Goal: Transaction & Acquisition: Purchase product/service

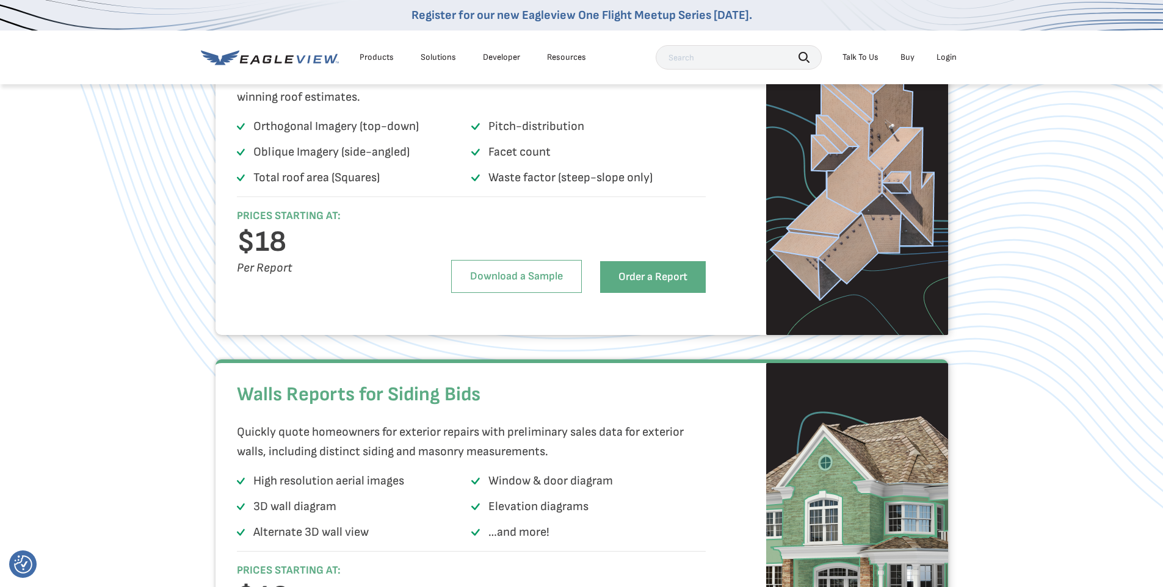
scroll to position [1100, 0]
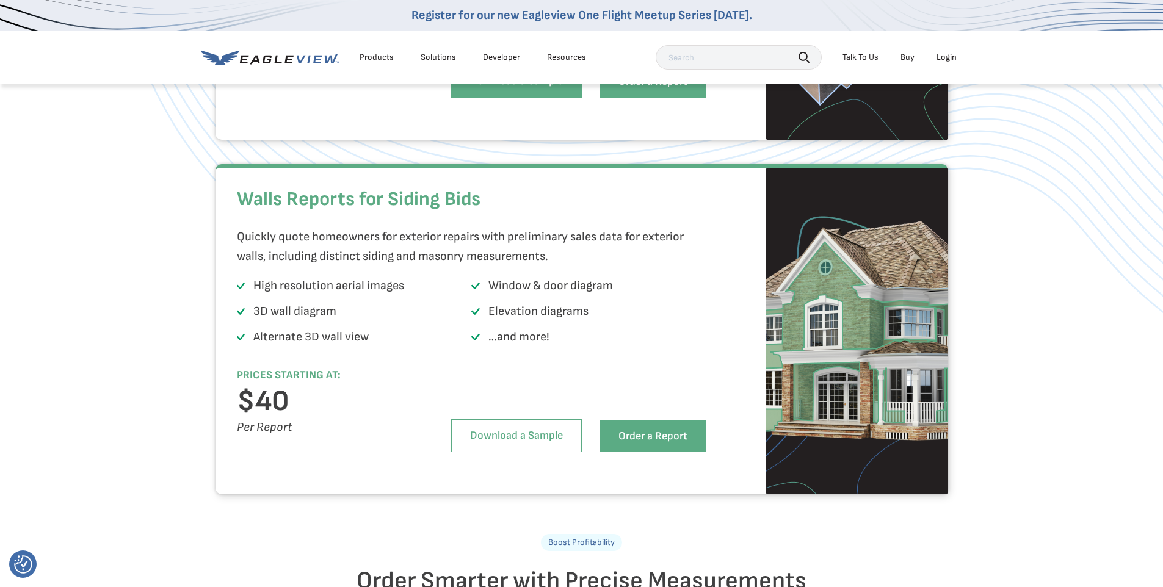
click at [509, 98] on link "Download a Sample" at bounding box center [516, 81] width 131 height 33
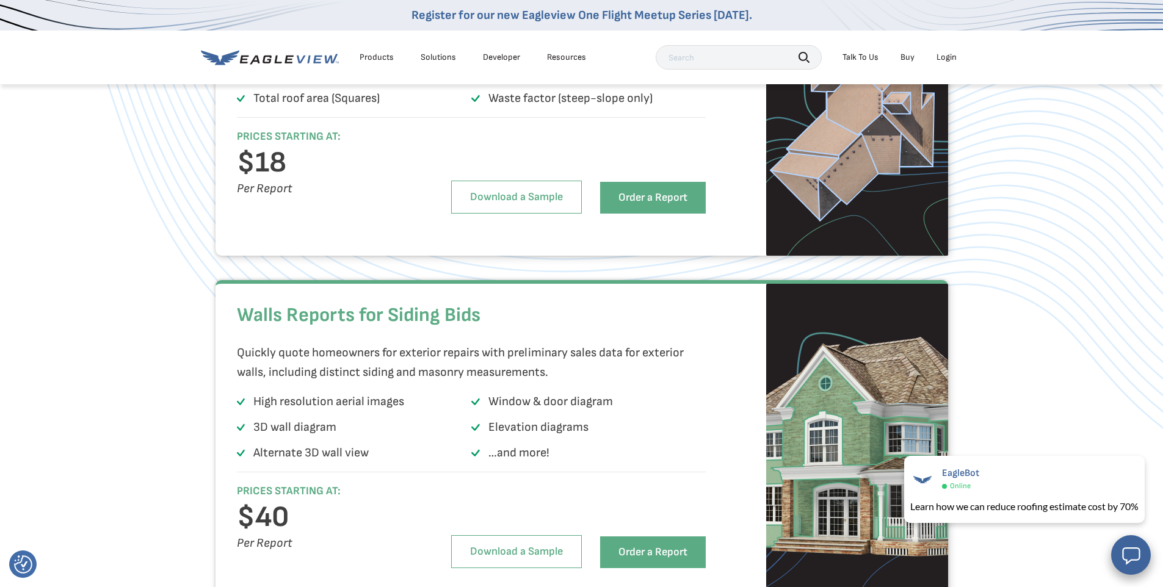
scroll to position [842, 0]
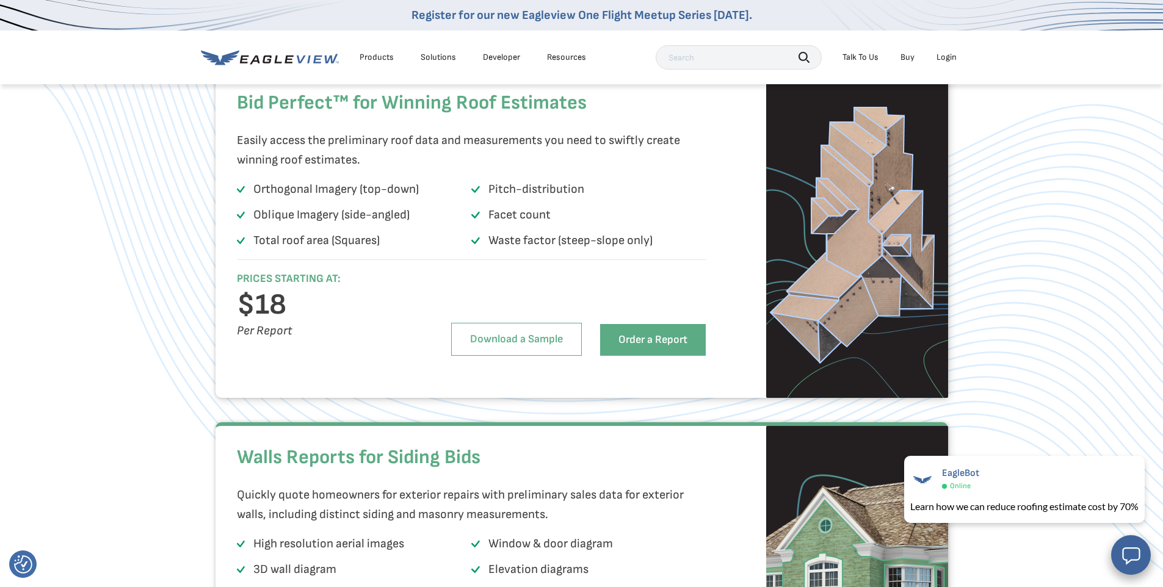
click at [902, 58] on link "Buy" at bounding box center [907, 57] width 14 height 11
click at [659, 356] on link "Order a Report" at bounding box center [653, 340] width 106 height 32
click at [951, 58] on div "Login" at bounding box center [946, 57] width 20 height 11
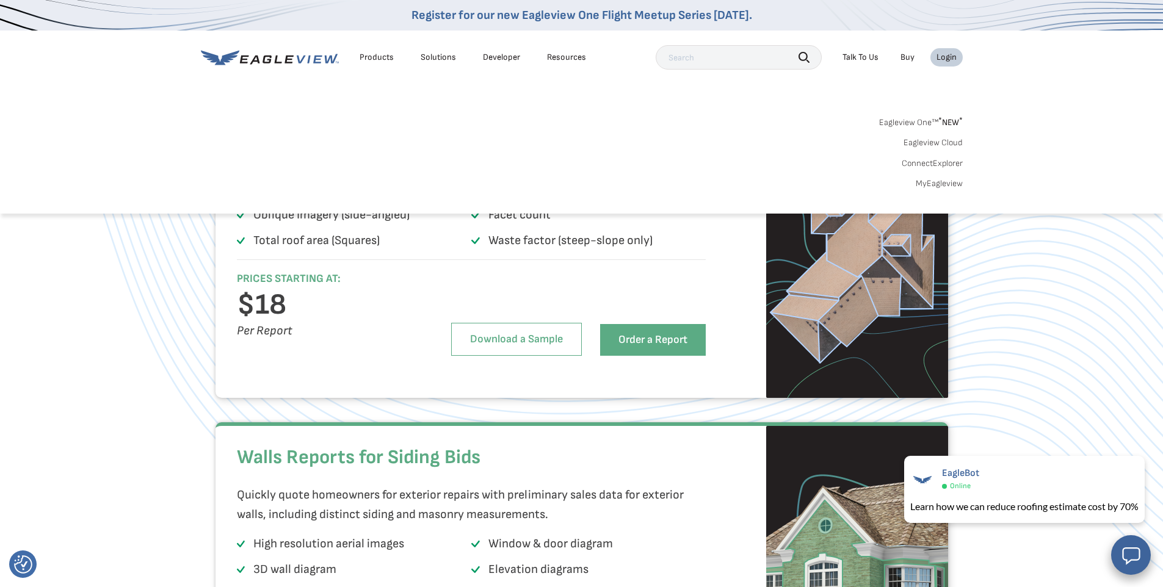
click at [913, 123] on link "Eagleview One™ * NEW *" at bounding box center [921, 121] width 84 height 14
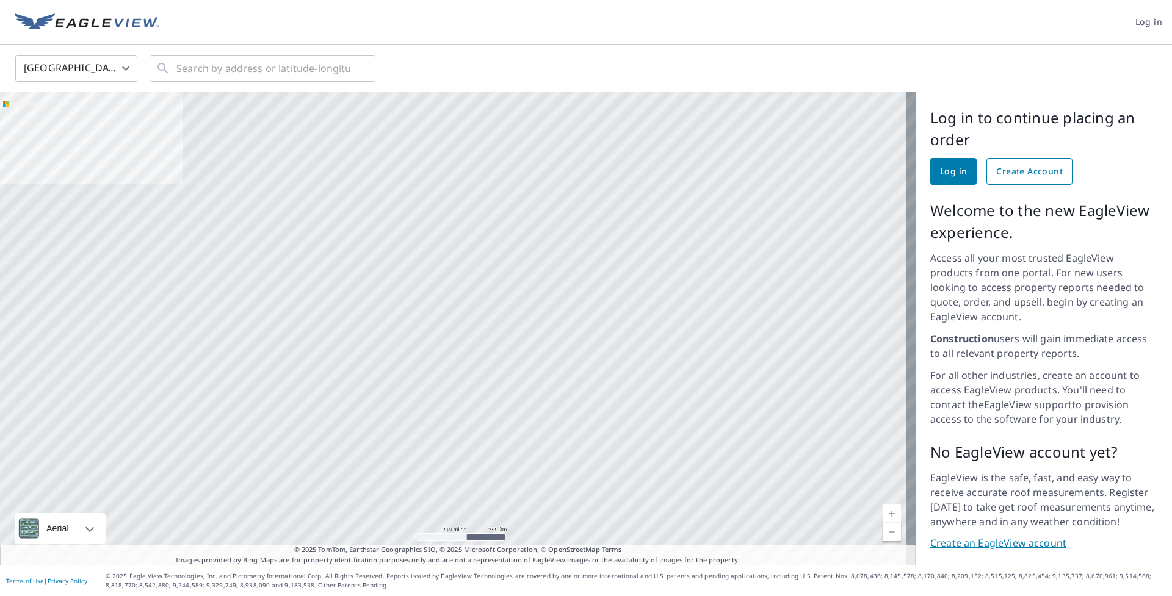
click at [1013, 172] on span "Create Account" at bounding box center [1029, 171] width 67 height 15
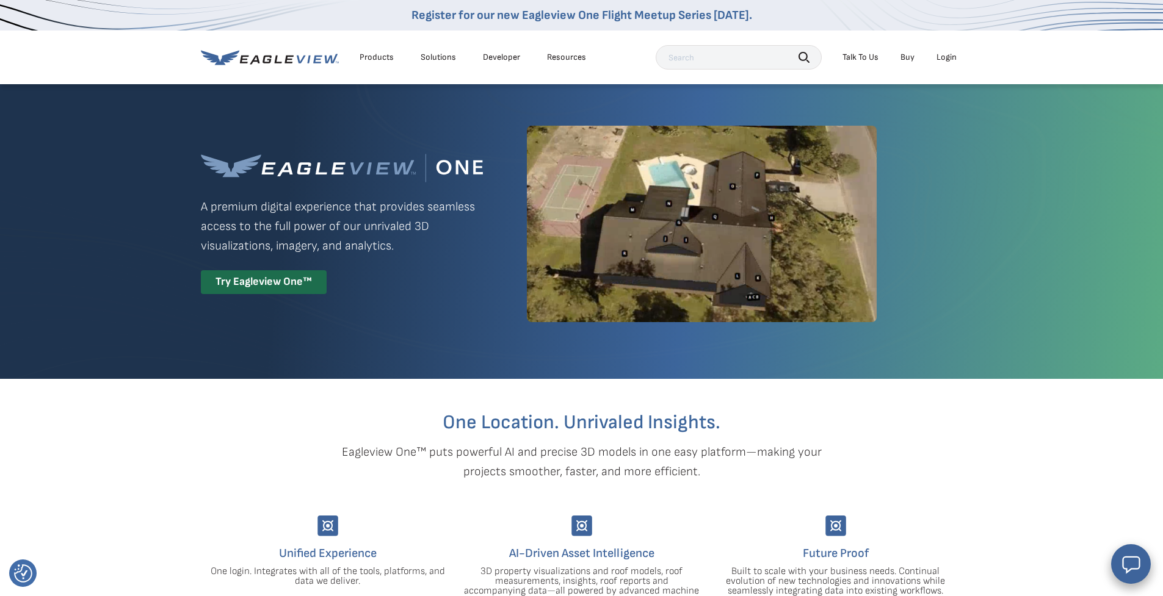
click at [946, 57] on div "Login" at bounding box center [946, 57] width 20 height 11
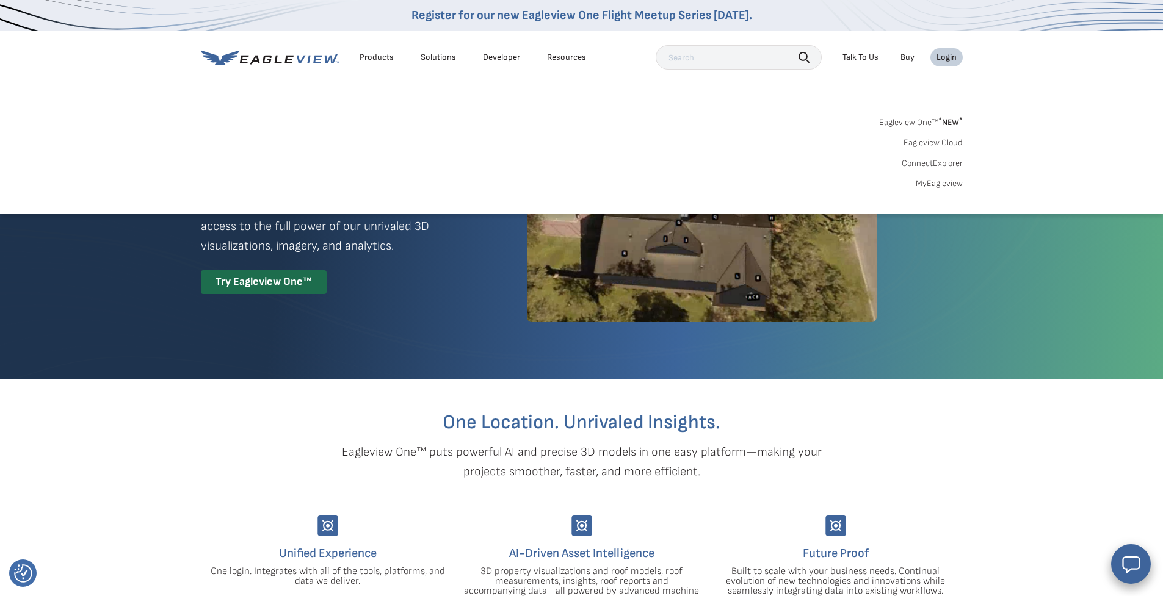
click at [944, 180] on link "MyEagleview" at bounding box center [939, 183] width 47 height 11
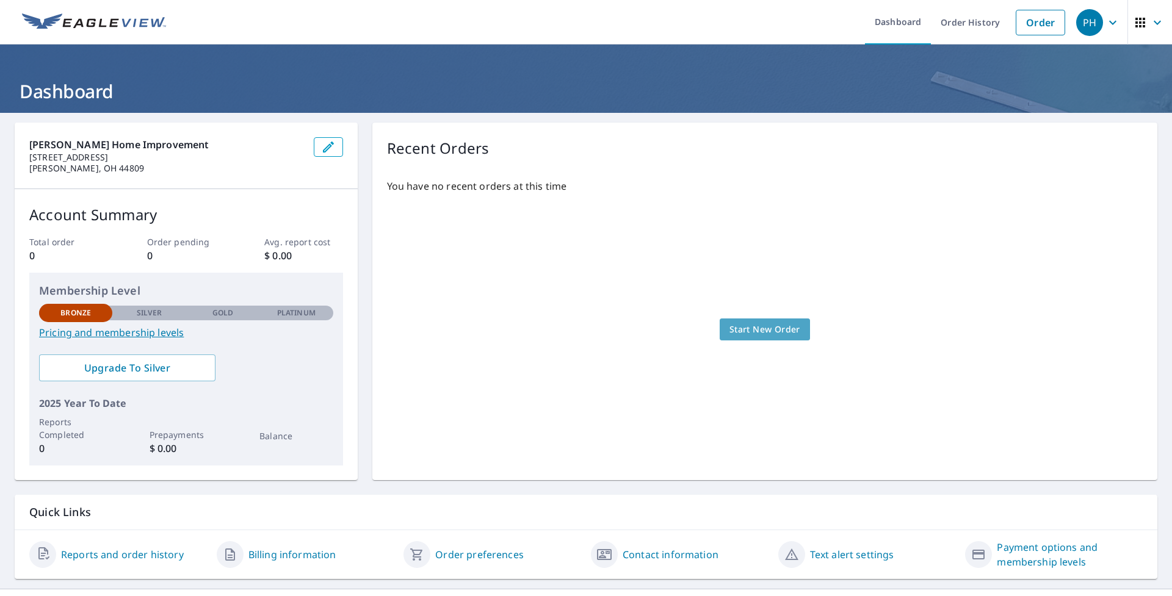
click at [734, 331] on span "Start New Order" at bounding box center [765, 329] width 71 height 15
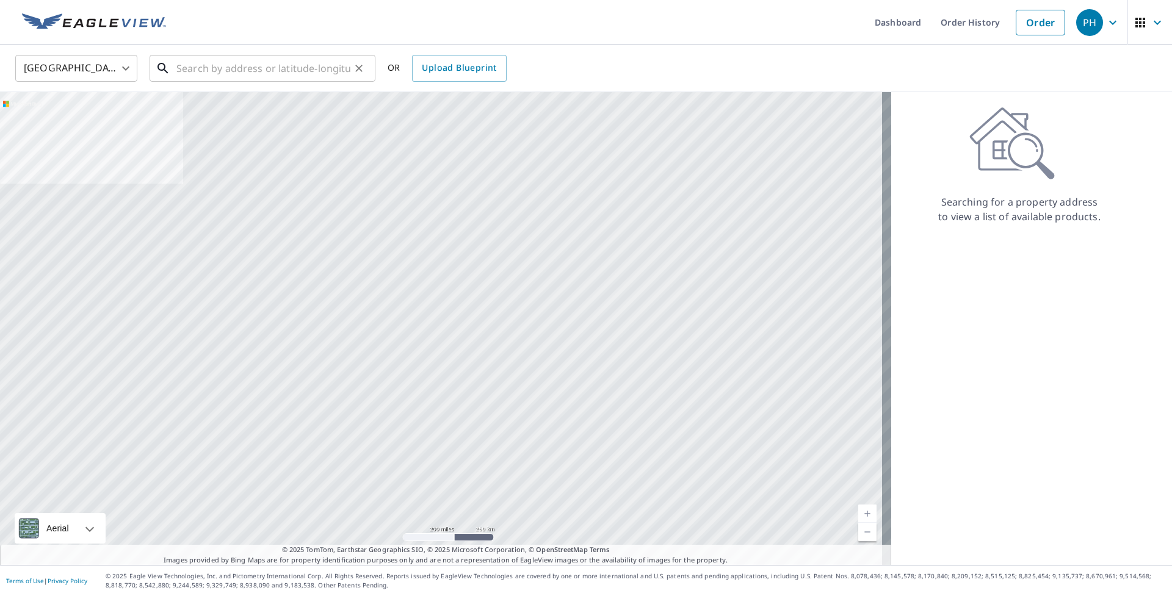
click at [230, 66] on input "text" at bounding box center [263, 68] width 174 height 34
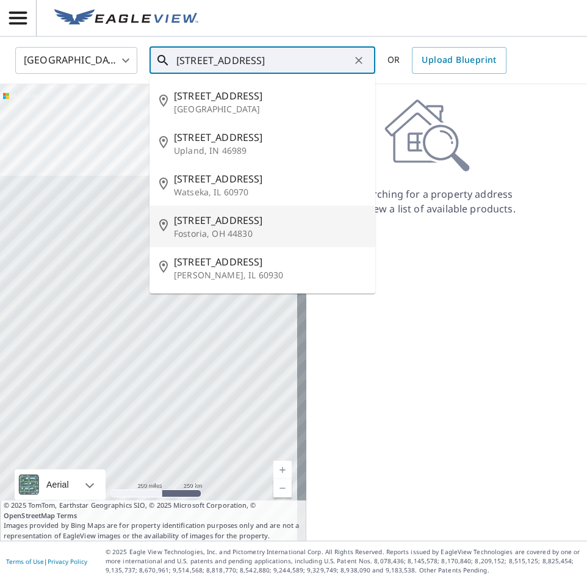
click at [211, 226] on span "541 W North St" at bounding box center [270, 220] width 192 height 15
type input "541 W North St Fostoria, OH 44830"
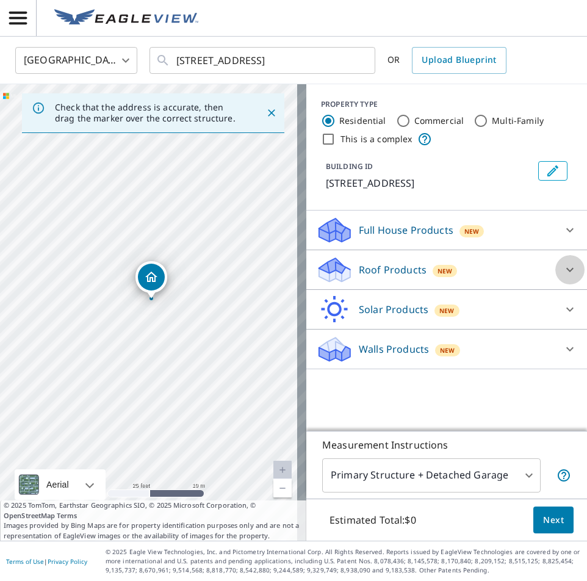
click at [563, 266] on icon at bounding box center [570, 269] width 15 height 15
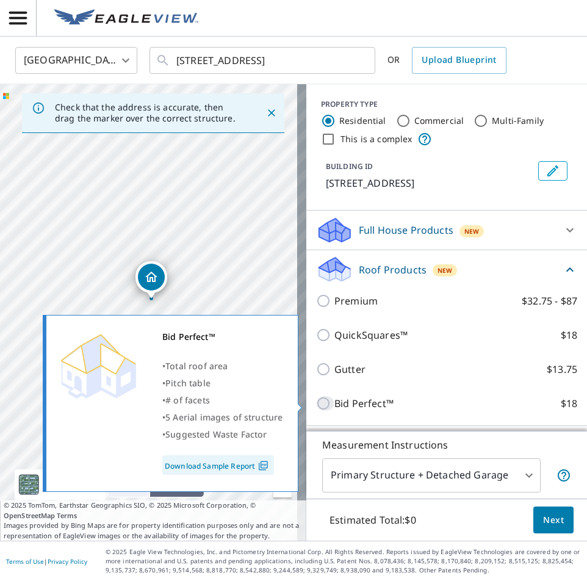
click at [316, 403] on input "Bid Perfect™ $18" at bounding box center [325, 403] width 18 height 15
checkbox input "true"
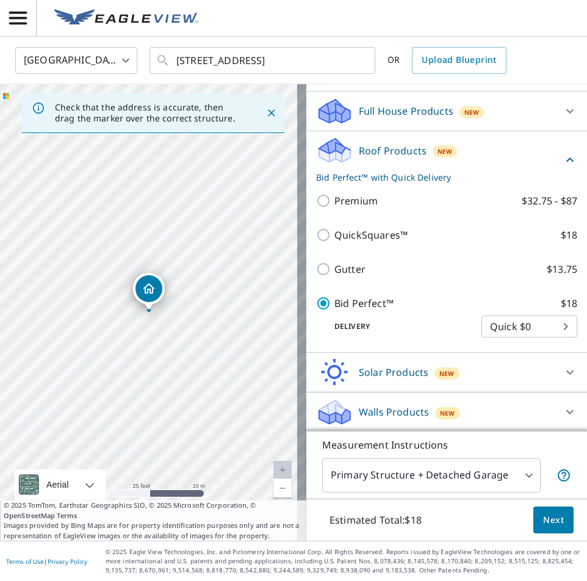
scroll to position [120, 0]
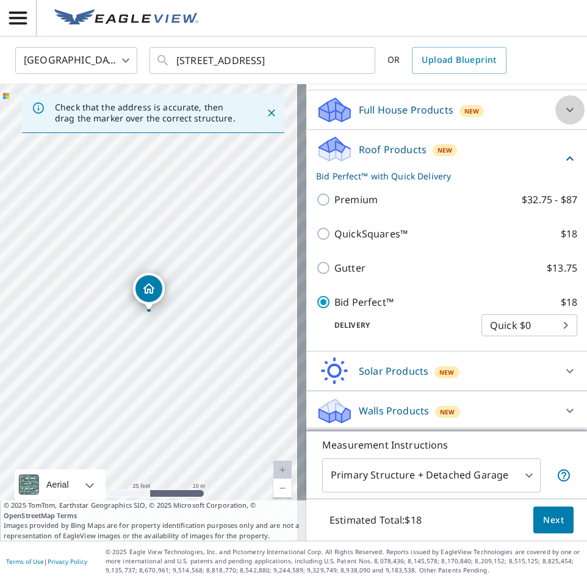
click at [563, 108] on icon at bounding box center [570, 110] width 15 height 15
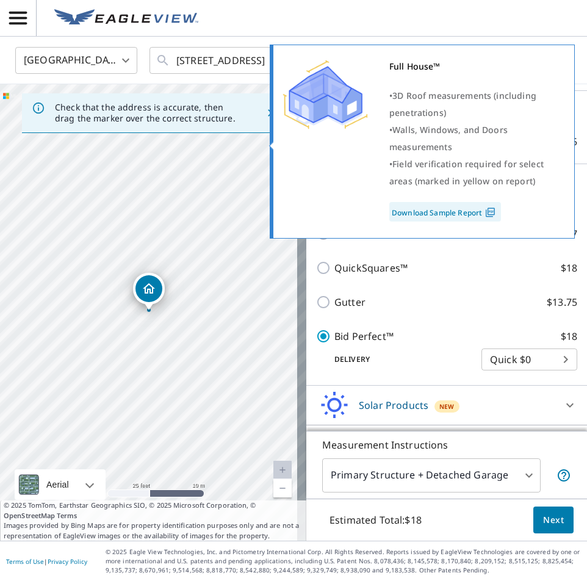
click at [424, 208] on link "Download Sample Report" at bounding box center [445, 212] width 112 height 20
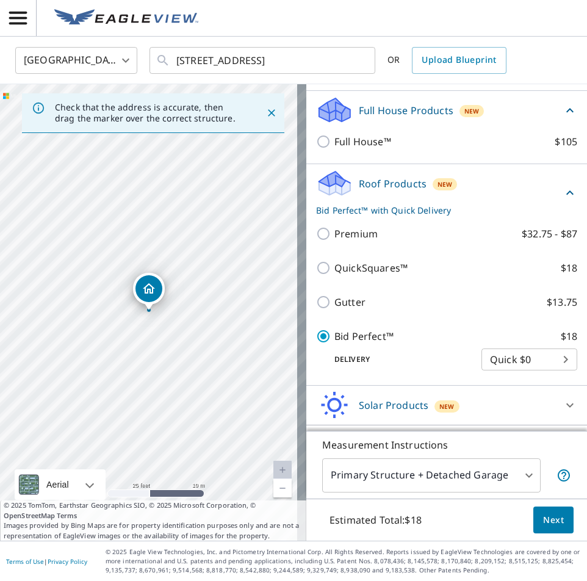
click at [536, 353] on body "PH PH United States US ​ 541 W North St Fostoria, OH 44830 ​ OR Upload Blueprin…" at bounding box center [293, 290] width 587 height 581
click at [455, 310] on div at bounding box center [293, 290] width 587 height 581
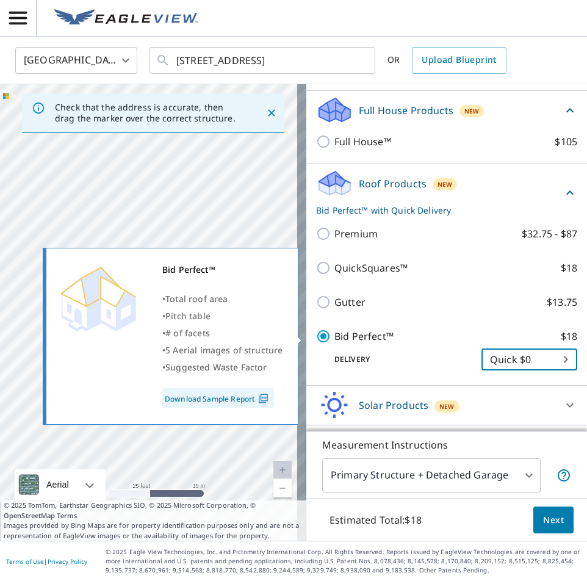
click at [231, 396] on link "Download Sample Report" at bounding box center [218, 398] width 112 height 20
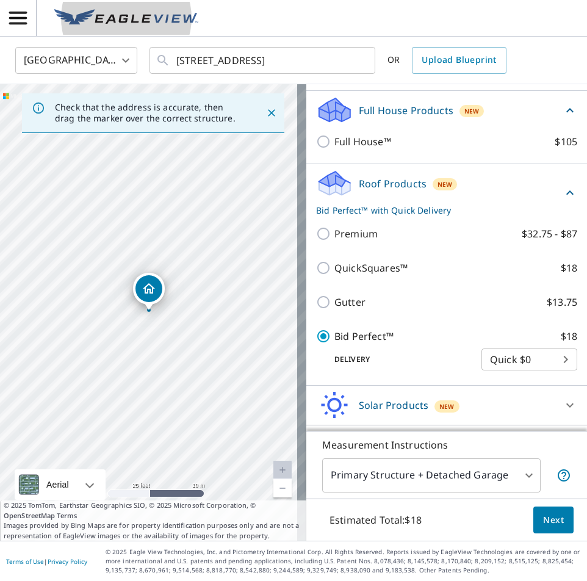
click at [93, 24] on img at bounding box center [126, 18] width 144 height 18
